Goal: Task Accomplishment & Management: Use online tool/utility

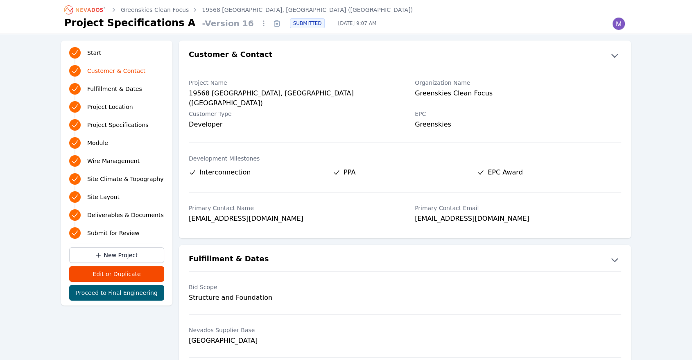
click at [98, 12] on icon "Breadcrumb" at bounding box center [85, 9] width 45 height 13
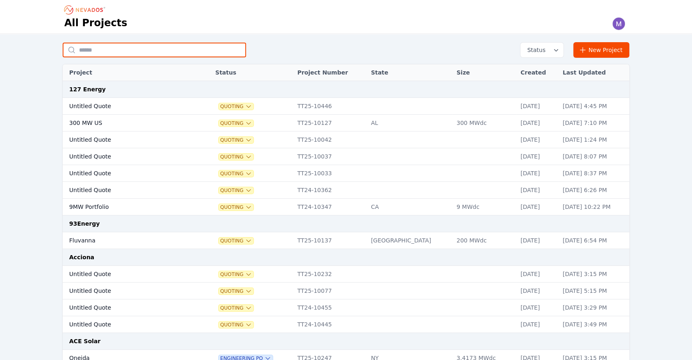
click at [158, 54] on input "text" at bounding box center [154, 50] width 183 height 15
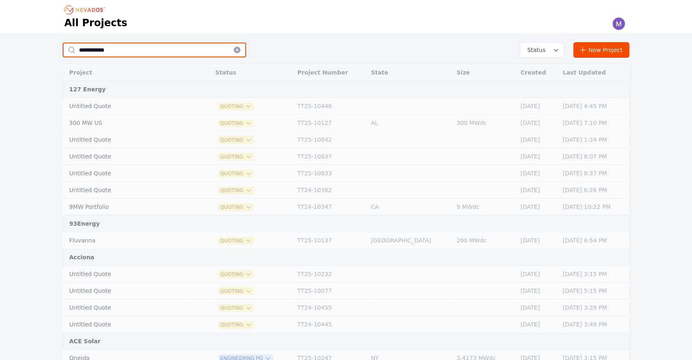
type input "*******"
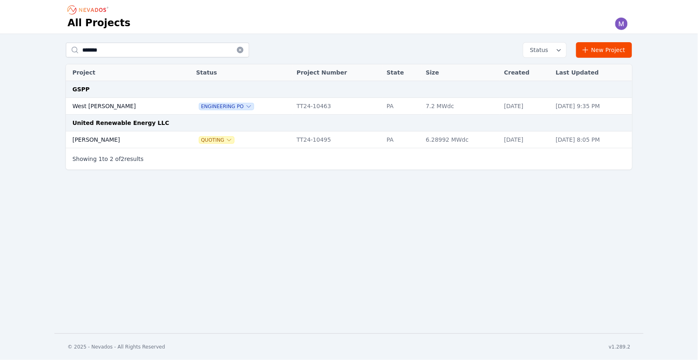
click at [117, 105] on td "West [PERSON_NAME]" at bounding box center [123, 106] width 114 height 17
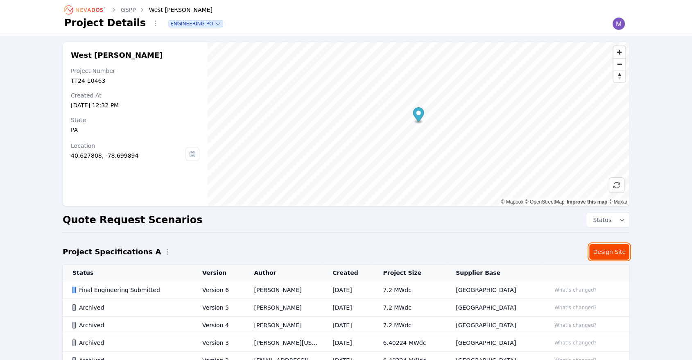
click at [612, 250] on link "Design Site" at bounding box center [609, 252] width 40 height 16
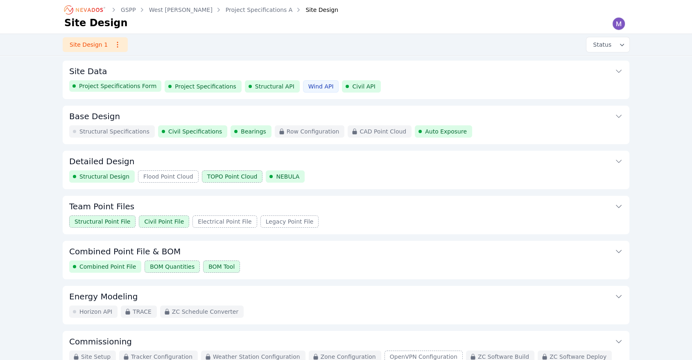
click at [318, 258] on button "Combined Point File & BOM" at bounding box center [346, 251] width 554 height 20
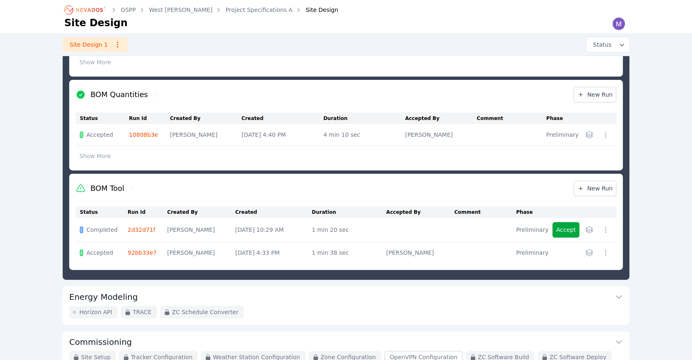
scroll to position [296, 0]
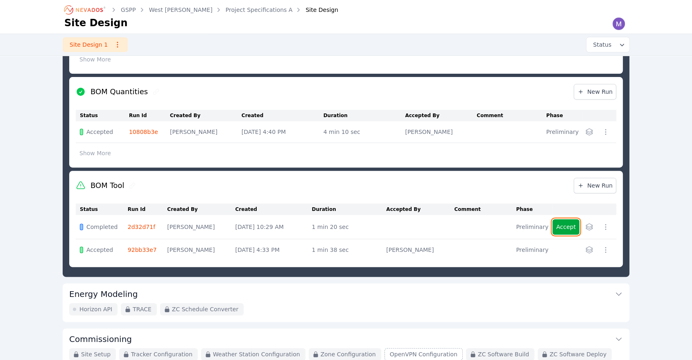
click at [572, 226] on button "Accept" at bounding box center [565, 227] width 27 height 16
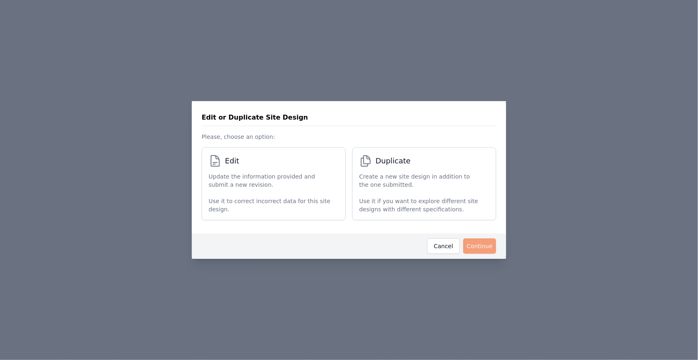
click at [268, 187] on p "Update the information provided and submit a new revision." at bounding box center [270, 180] width 122 height 16
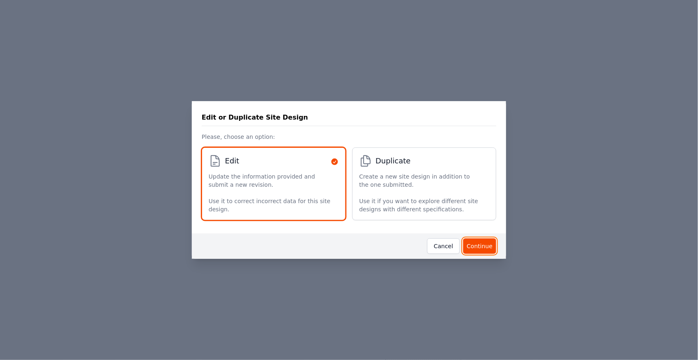
click at [477, 244] on button "Continue" at bounding box center [479, 246] width 33 height 16
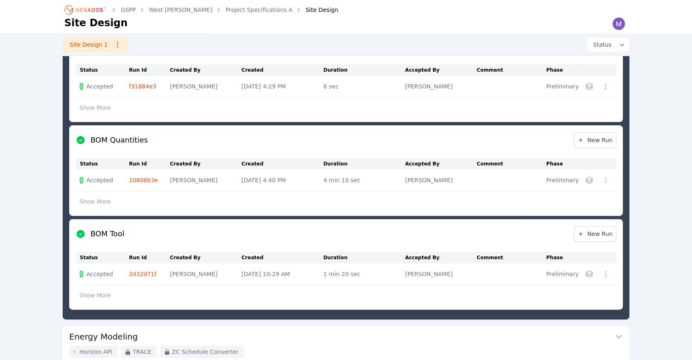
scroll to position [229, 0]
